Goal: Check status: Check status

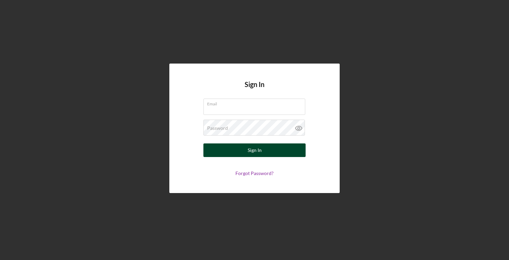
type input "[PERSON_NAME][EMAIL_ADDRESS][DOMAIN_NAME]"
click at [258, 151] on div "Sign In" at bounding box center [255, 151] width 14 height 14
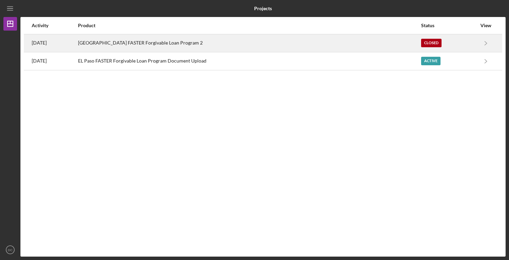
click at [342, 40] on div "[GEOGRAPHIC_DATA] FASTER Forgivable Loan Program 2" at bounding box center [249, 43] width 342 height 17
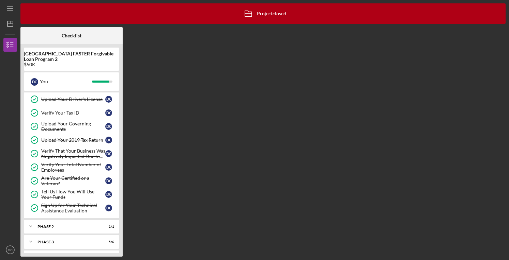
scroll to position [80, 0]
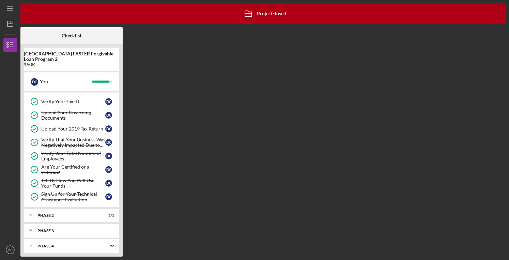
click at [96, 229] on div "Phase 3" at bounding box center [73, 231] width 73 height 4
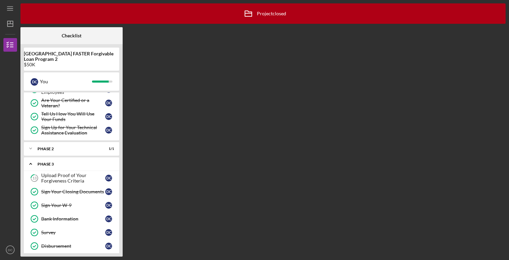
scroll to position [163, 0]
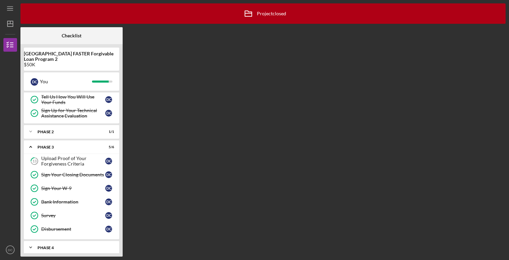
click at [80, 246] on div "Phase 4" at bounding box center [73, 248] width 73 height 4
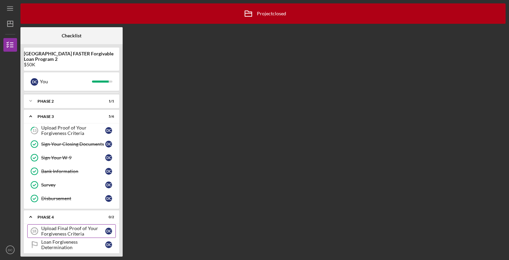
click at [89, 230] on div "Upload Final Proof of Your Forgiveness Criteria" at bounding box center [73, 231] width 64 height 11
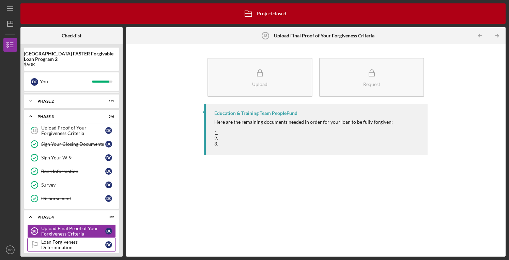
click at [89, 241] on div "Loan Forgiveness Determination" at bounding box center [73, 245] width 64 height 11
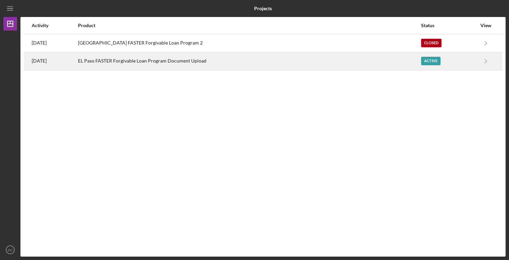
click at [144, 65] on div "EL Paso FASTER Forgivable Loan Program Document Upload" at bounding box center [249, 61] width 342 height 17
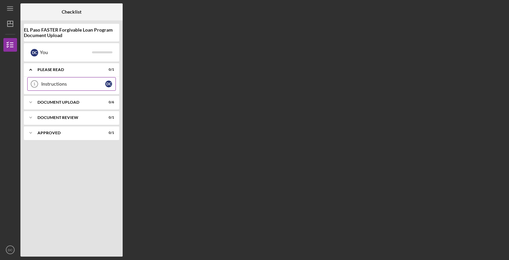
click at [70, 86] on div "Instructions" at bounding box center [73, 83] width 64 height 5
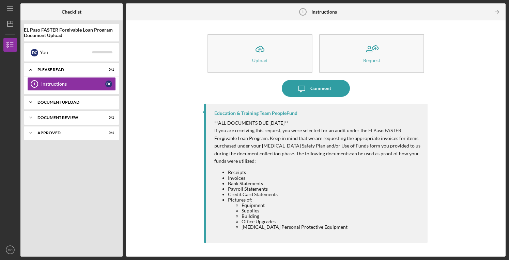
click at [73, 102] on div "Document Upload" at bounding box center [73, 102] width 73 height 4
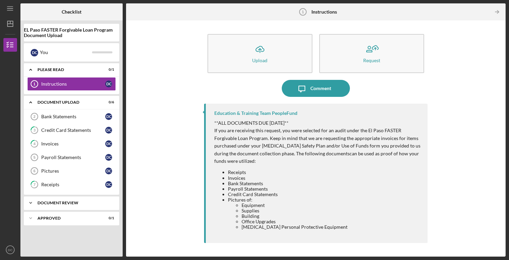
click at [75, 201] on div "Document Review" at bounding box center [73, 203] width 73 height 4
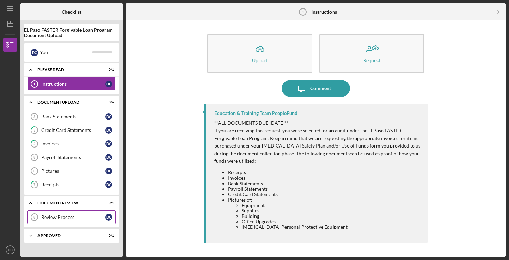
click at [33, 216] on tspan "8" at bounding box center [34, 218] width 2 height 4
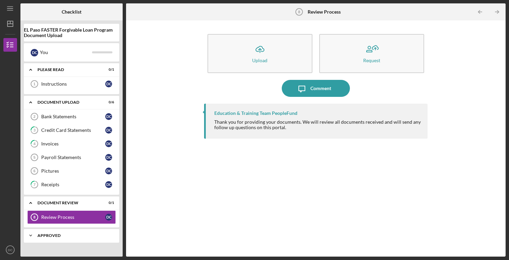
click at [48, 230] on div "Icon/Expander Approved 0 / 1" at bounding box center [71, 236] width 95 height 14
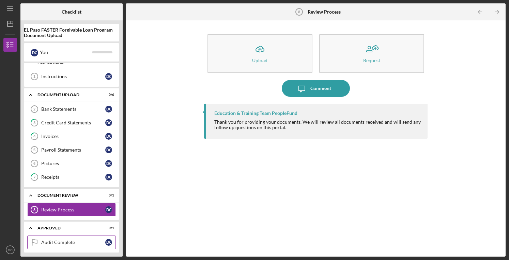
click at [84, 241] on div "Audit Complete" at bounding box center [73, 242] width 64 height 5
